Goal: Task Accomplishment & Management: Understand process/instructions

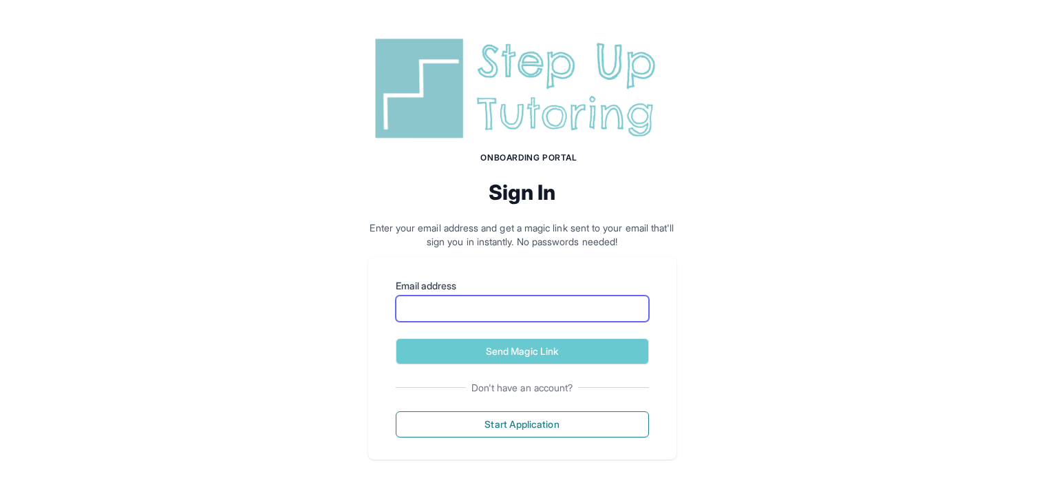
click at [507, 308] on input "Email address" at bounding box center [522, 308] width 253 height 26
type input "**********"
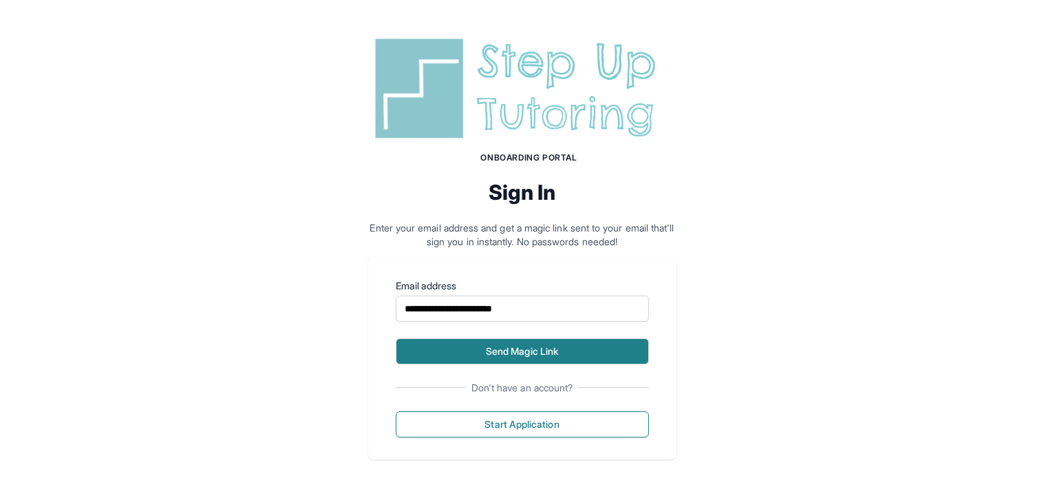
click at [525, 359] on button "Send Magic Link" at bounding box center [522, 351] width 253 height 26
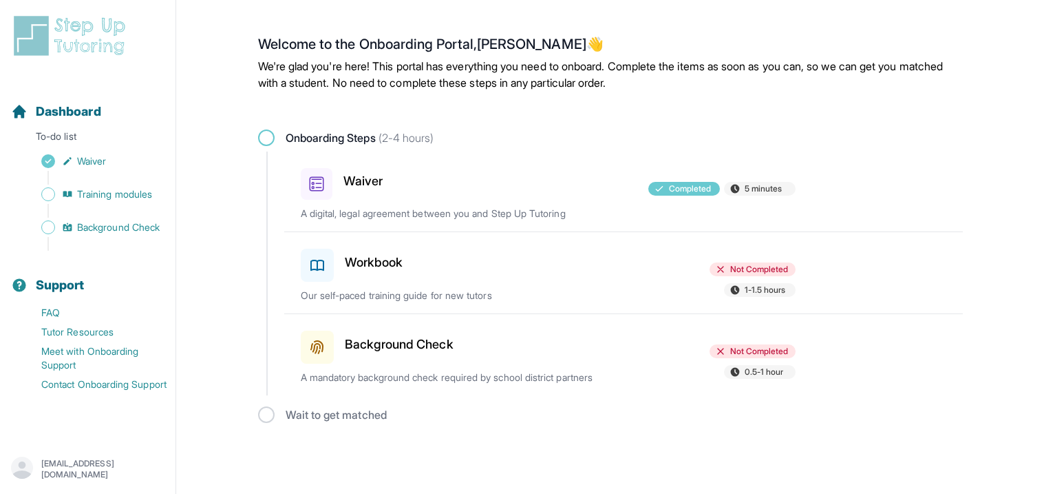
click at [620, 283] on div "Workbook Not Completed 1-1.5 hours Our self-paced training guide for new tutors" at bounding box center [632, 272] width 662 height 81
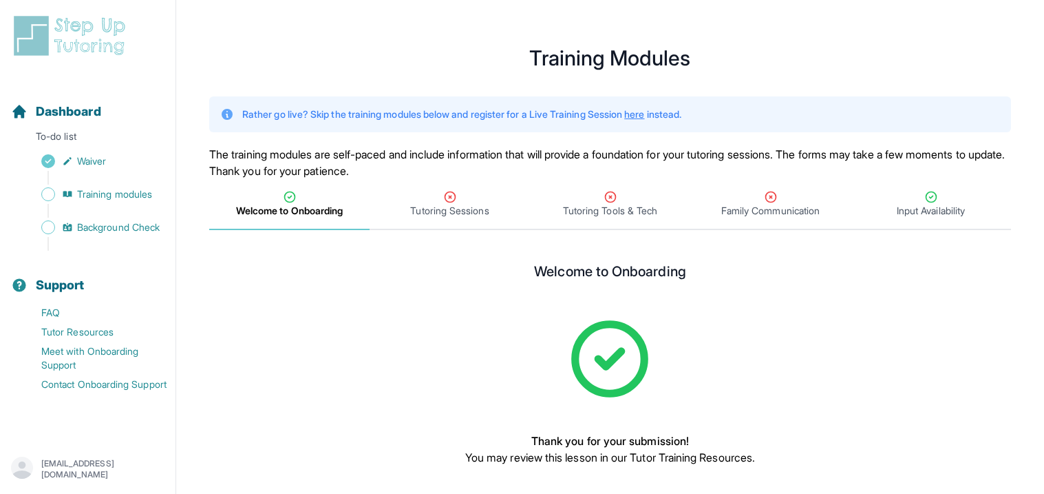
click at [542, 287] on div "Welcome to Onboarding Thank you for your submission! You may review this lesson…" at bounding box center [610, 396] width 463 height 266
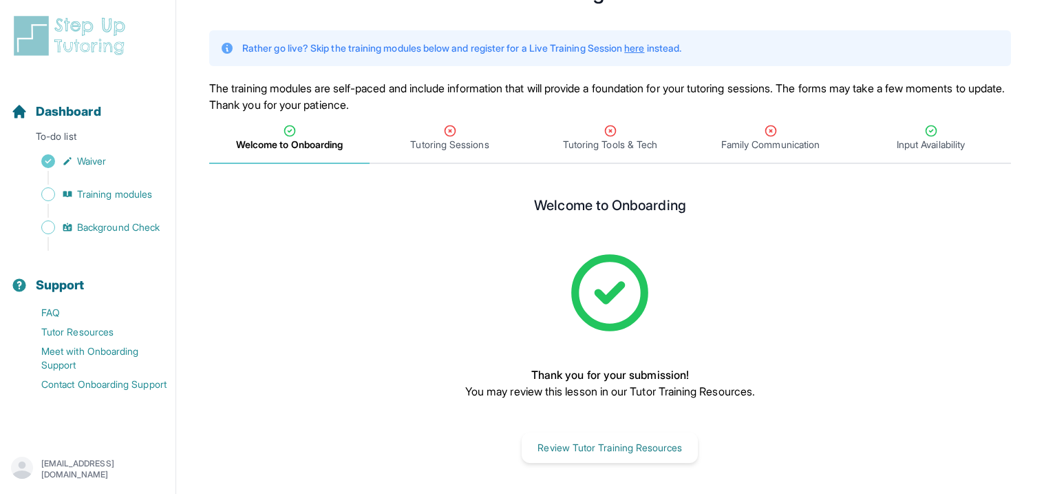
scroll to position [67, 0]
click at [432, 137] on span "Tutoring Sessions" at bounding box center [449, 144] width 78 height 14
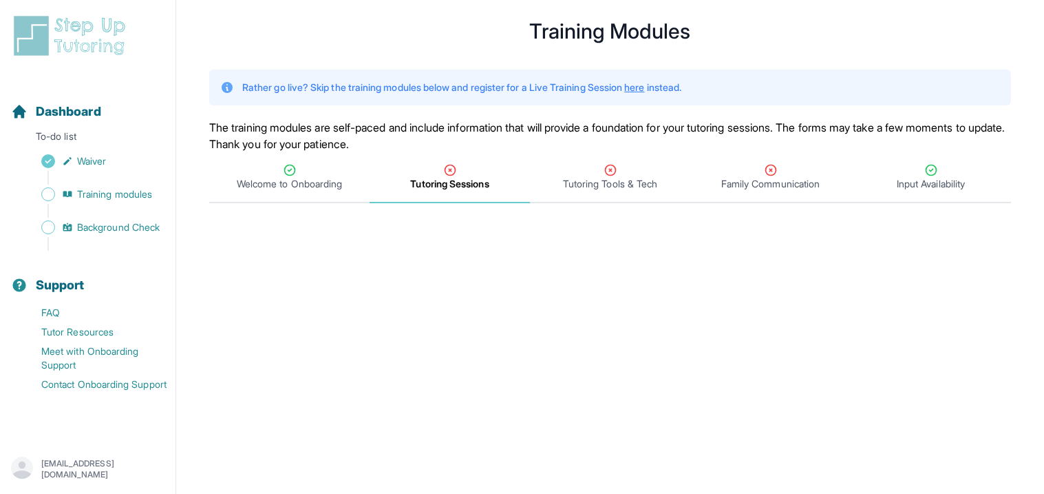
scroll to position [0, 0]
